Goal: Task Accomplishment & Management: Complete application form

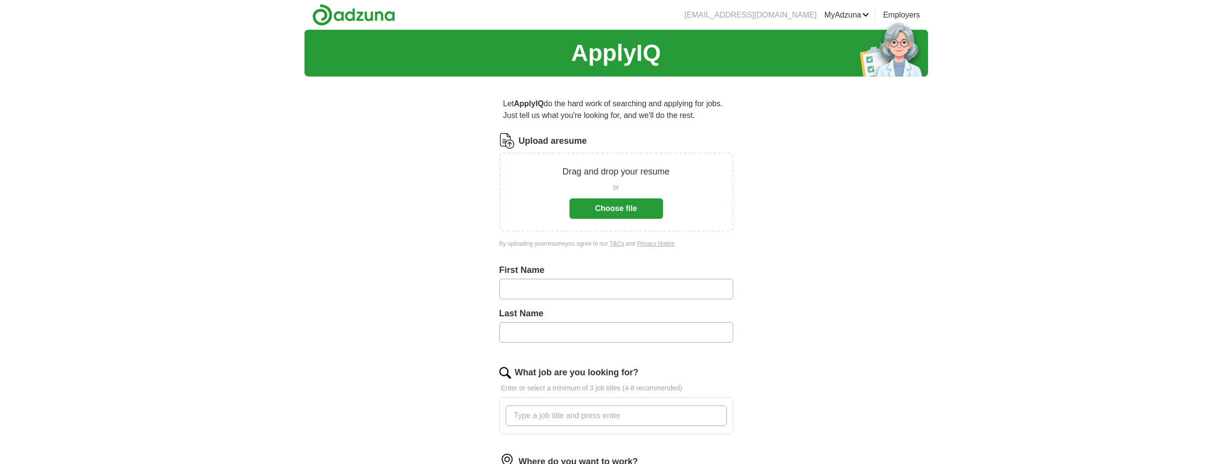
click at [616, 214] on button "Choose file" at bounding box center [617, 208] width 94 height 20
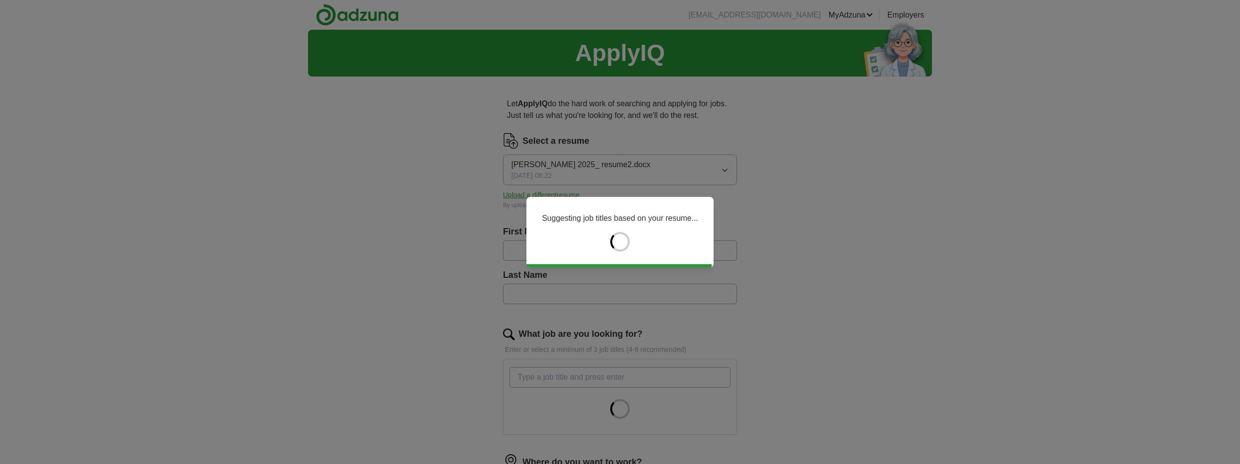
type input "*****"
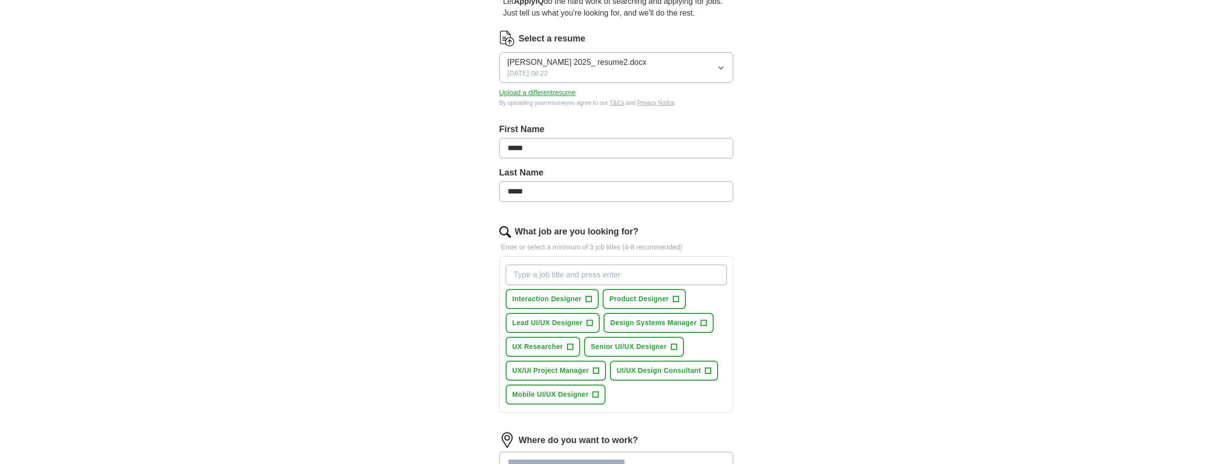
scroll to position [103, 0]
click at [541, 274] on input "What job are you looking for?" at bounding box center [616, 274] width 221 height 20
click at [561, 323] on span "Lead UI/UX Designer" at bounding box center [548, 322] width 70 height 10
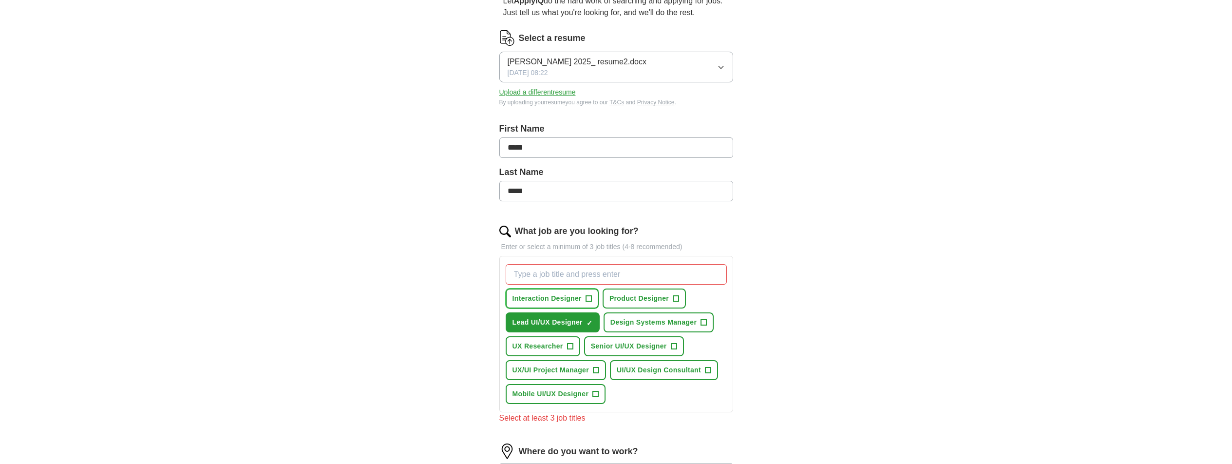
click at [589, 297] on span "+" at bounding box center [589, 299] width 6 height 8
click at [672, 296] on button "Product Designer +" at bounding box center [644, 298] width 83 height 20
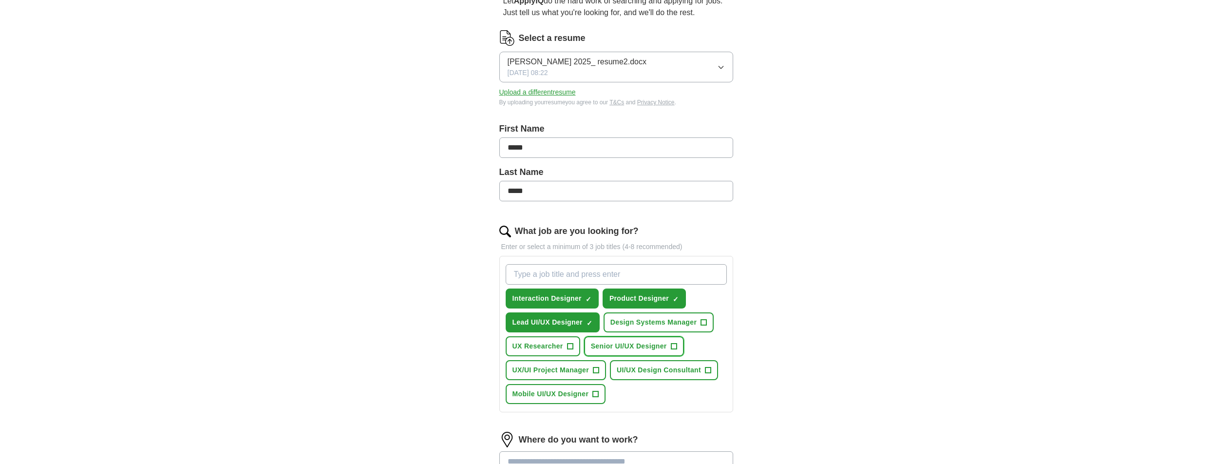
click at [673, 345] on span "+" at bounding box center [674, 347] width 6 height 8
click at [604, 393] on button "Mobile UI/UX Designer +" at bounding box center [556, 394] width 100 height 20
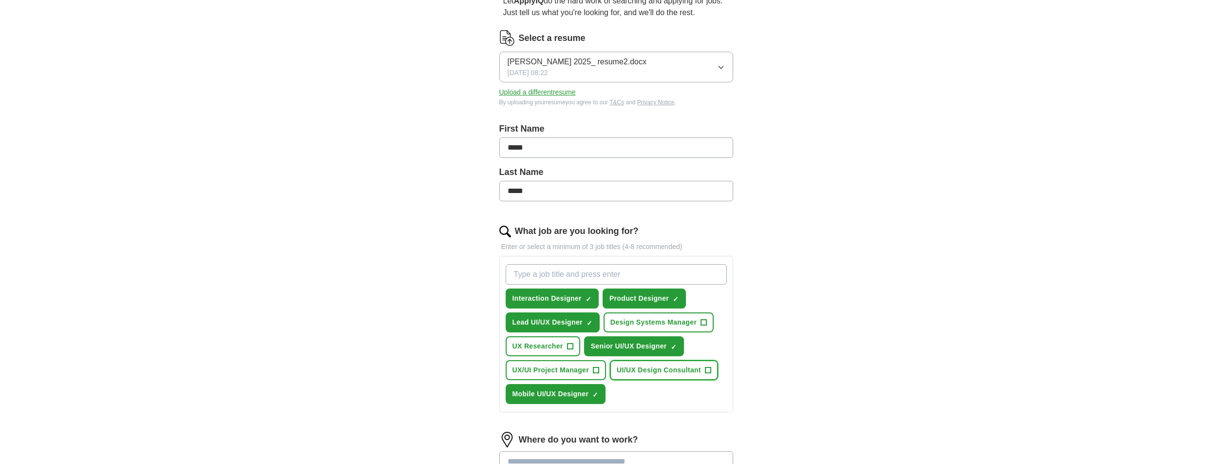
click at [710, 371] on span "+" at bounding box center [708, 370] width 6 height 8
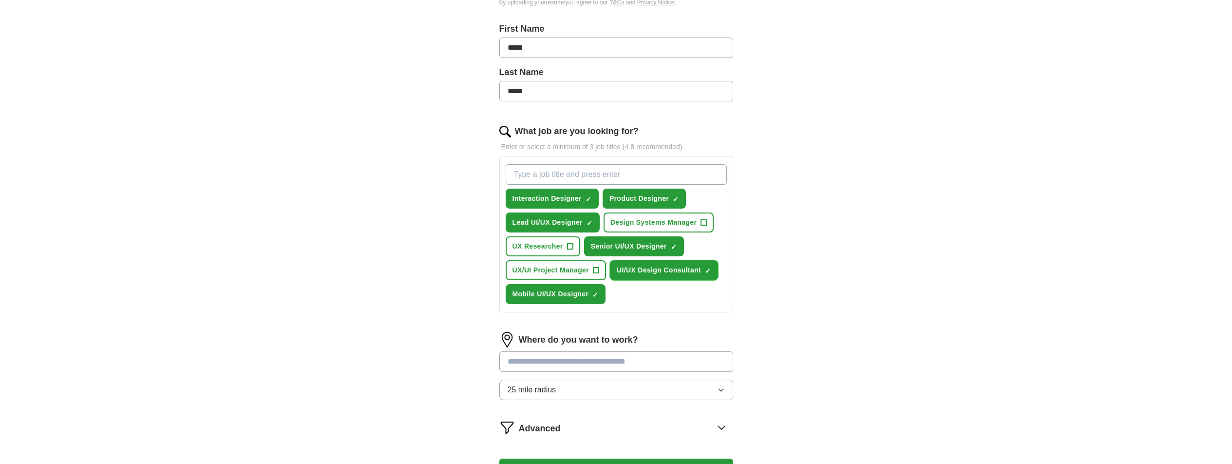
scroll to position [269, 0]
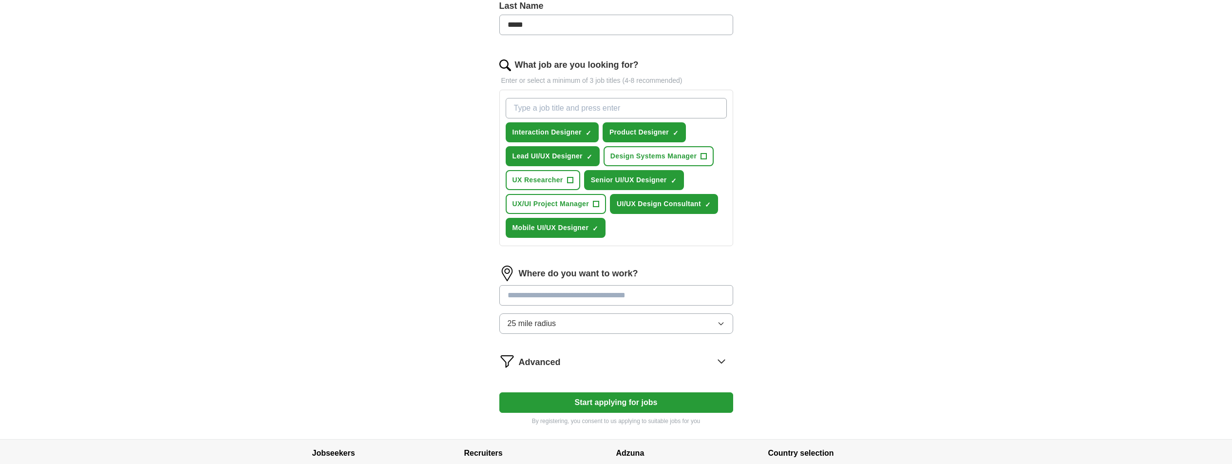
click at [660, 300] on input at bounding box center [616, 295] width 234 height 20
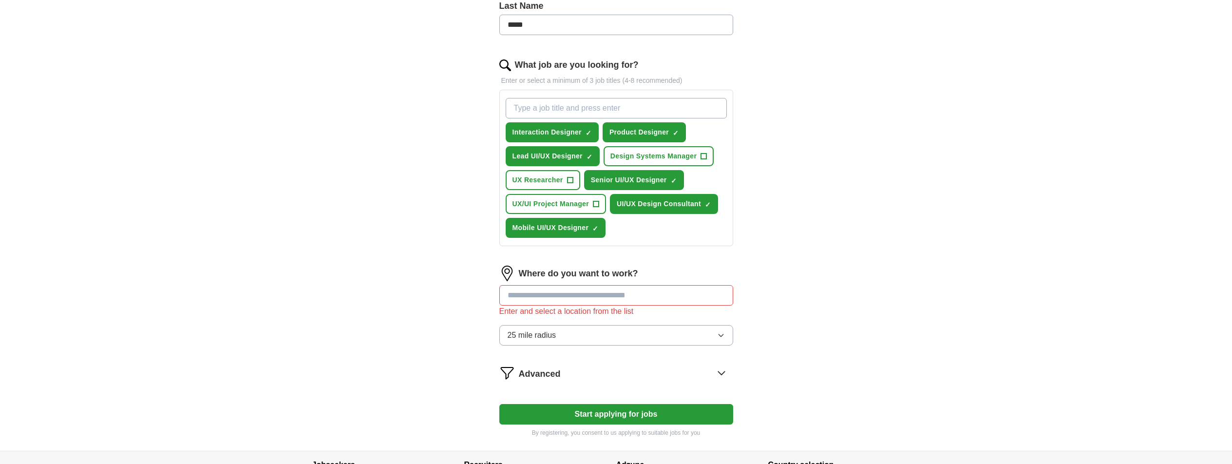
click at [724, 322] on div "Where do you want to work? Enter and select a location from the list 25 mile ra…" at bounding box center [616, 310] width 234 height 88
click at [659, 298] on input at bounding box center [616, 295] width 234 height 20
type input "******"
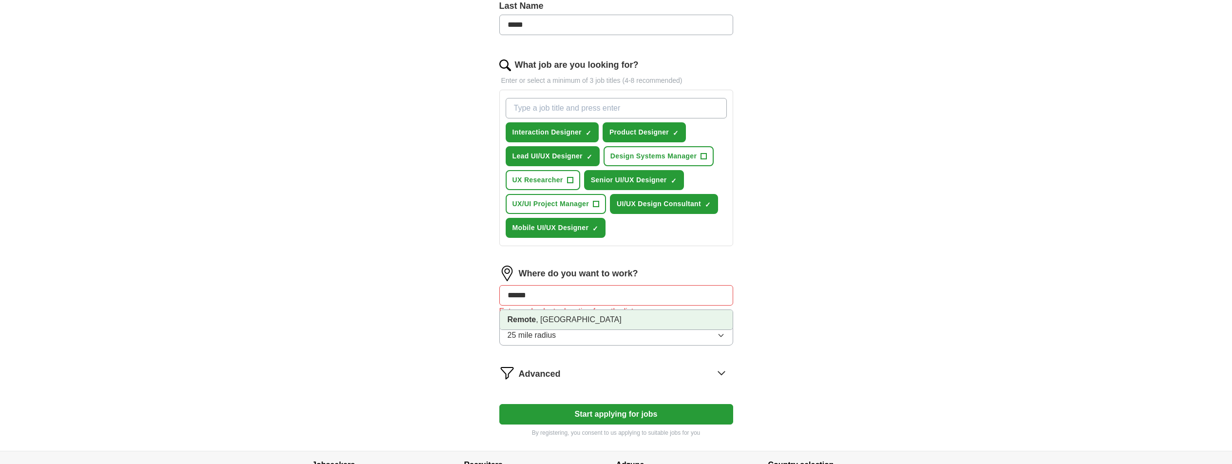
click at [607, 323] on li "Remote , [GEOGRAPHIC_DATA]" at bounding box center [616, 319] width 233 height 19
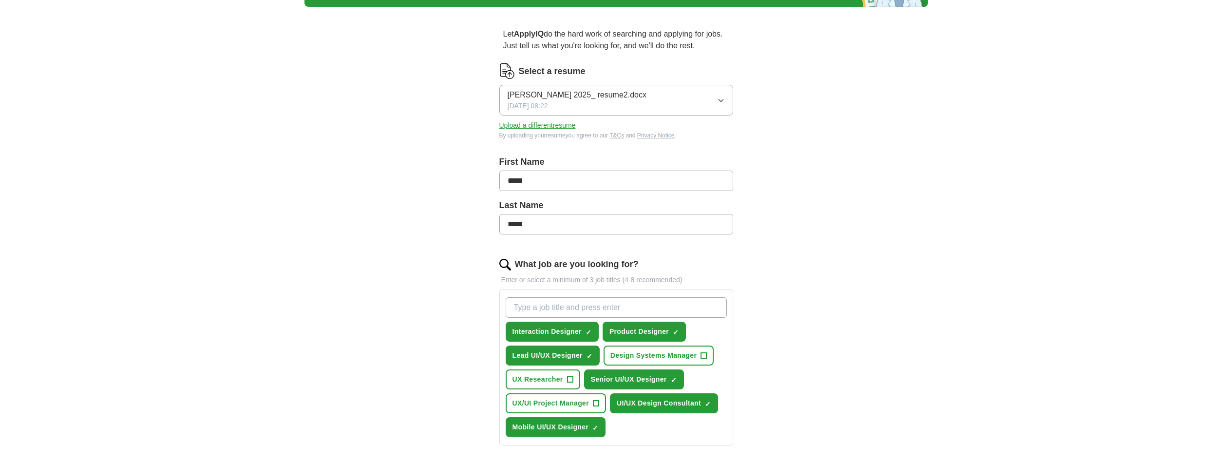
scroll to position [0, 0]
